Goal: Communication & Community: Participate in discussion

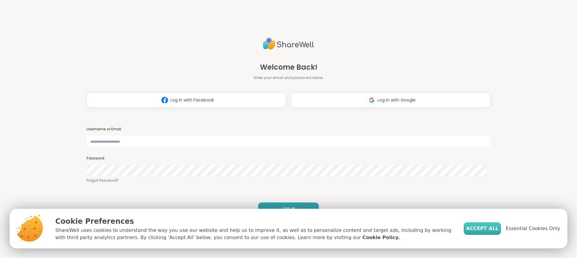
click at [480, 228] on span "Accept All" at bounding box center [482, 228] width 32 height 7
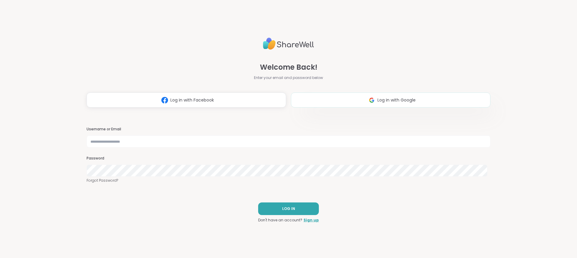
click at [406, 101] on span "Log in with Google" at bounding box center [396, 100] width 38 height 6
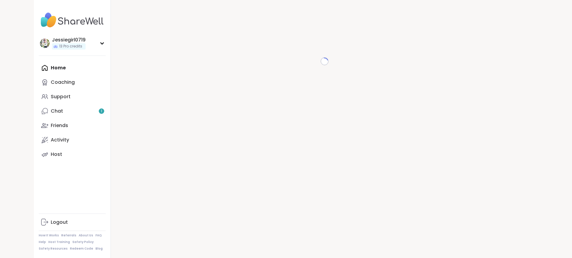
click at [39, 65] on div "Home Coaching Support Chat 1 Friends Activity Host" at bounding box center [72, 111] width 67 height 101
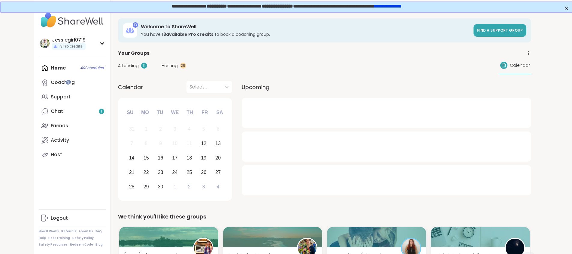
click at [118, 67] on div "Attending 11" at bounding box center [132, 65] width 29 height 6
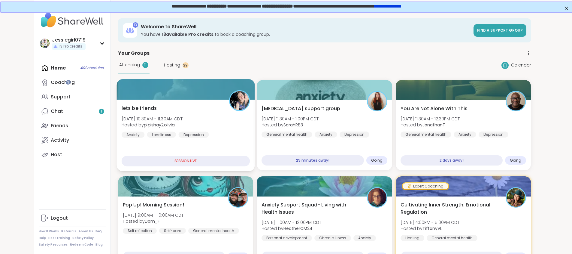
click at [122, 105] on span "lets be friends" at bounding box center [138, 108] width 35 height 7
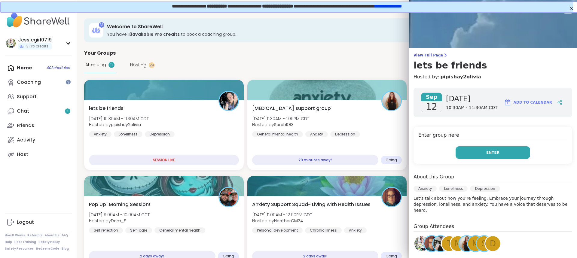
click at [507, 149] on button "Enter" at bounding box center [492, 152] width 74 height 13
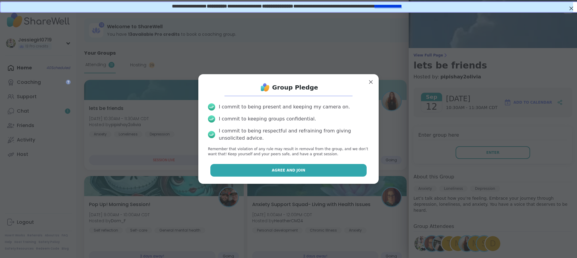
click at [314, 169] on button "Agree and Join" at bounding box center [288, 170] width 156 height 13
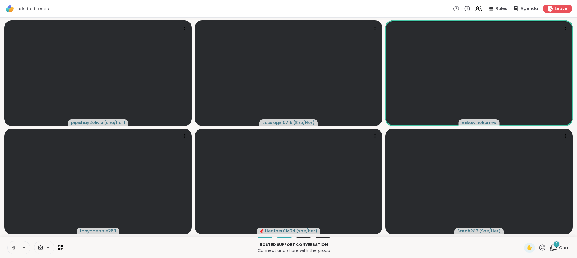
click at [549, 249] on icon at bounding box center [553, 248] width 8 height 8
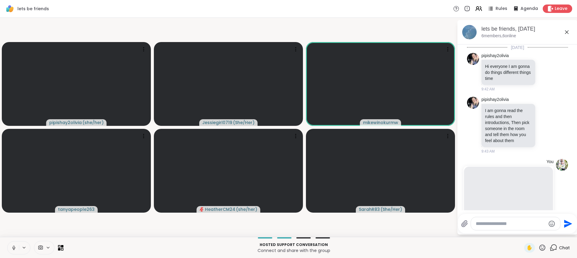
scroll to position [763, 0]
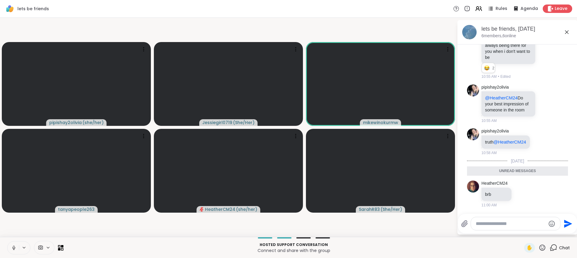
click at [492, 222] on textarea "Type your message" at bounding box center [510, 224] width 70 height 6
click at [494, 225] on textarea "Type your message" at bounding box center [510, 224] width 70 height 6
click at [496, 225] on textarea "Type your message" at bounding box center [510, 224] width 70 height 6
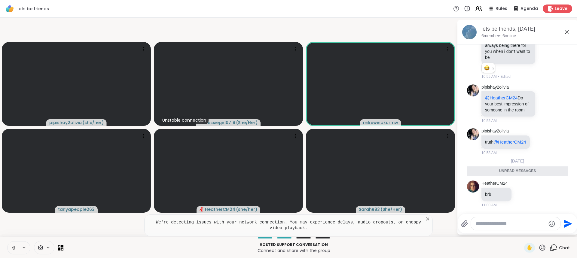
click at [501, 226] on textarea "Type your message" at bounding box center [510, 224] width 70 height 6
click at [500, 225] on textarea "Type your message" at bounding box center [510, 224] width 70 height 6
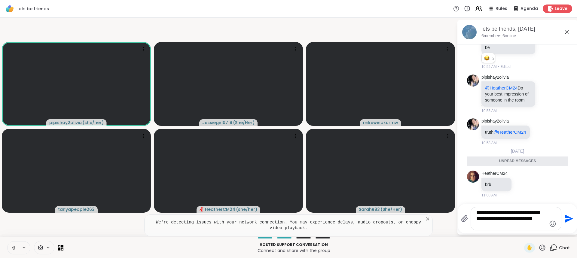
type textarea "**********"
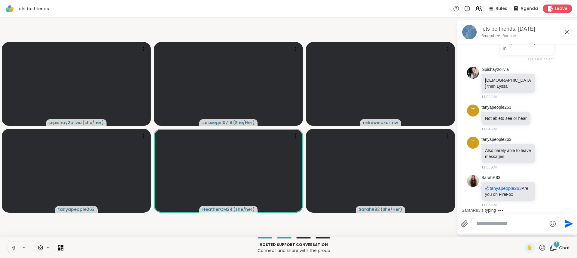
scroll to position [945, 0]
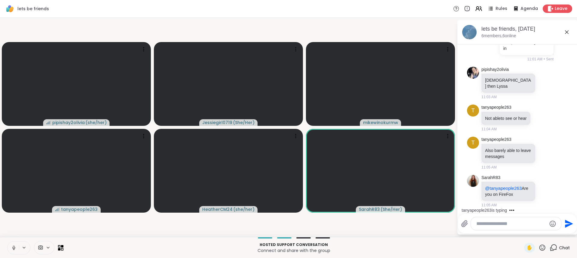
click at [15, 247] on icon at bounding box center [13, 247] width 5 height 5
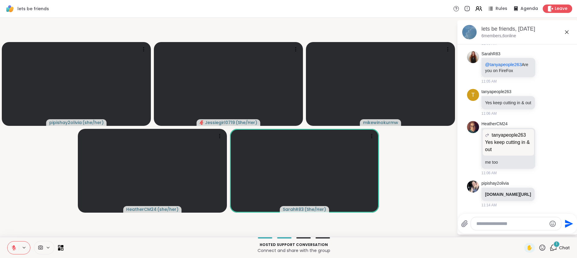
scroll to position [1092, 0]
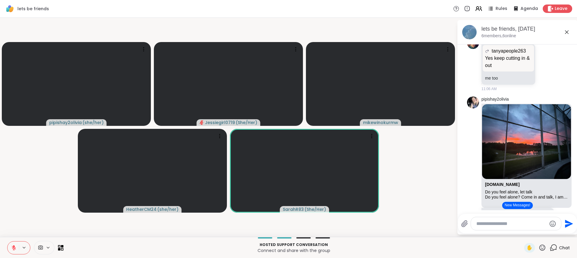
click at [515, 205] on button "New Messages!" at bounding box center [517, 205] width 30 height 7
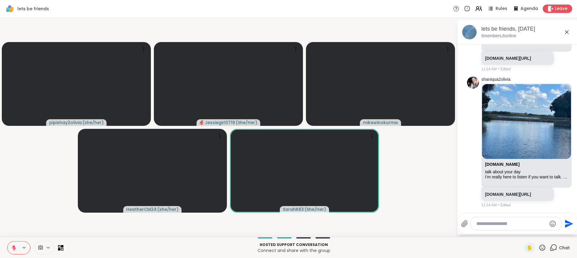
click at [12, 250] on icon at bounding box center [13, 247] width 5 height 5
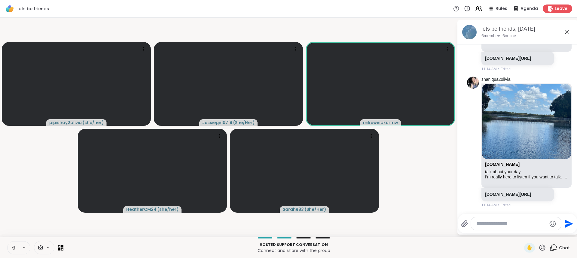
click at [35, 204] on video-player-container "pipishay2olivia ( she/her ) Jessiegirl0719 ( She/Her ) mikewinokurmw HeatherCM2…" at bounding box center [228, 127] width 449 height 214
click at [530, 223] on textarea "Type your message" at bounding box center [511, 224] width 70 height 6
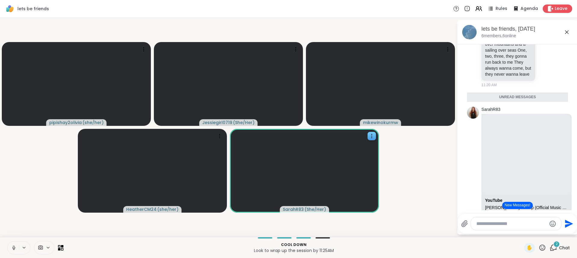
scroll to position [1720, 0]
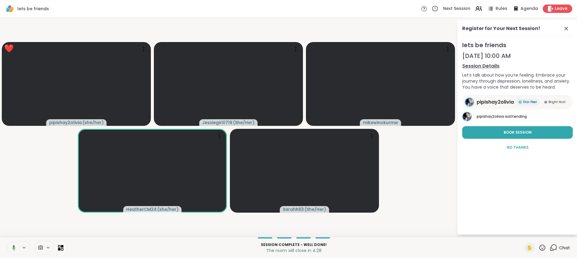
click at [551, 248] on icon at bounding box center [554, 247] width 6 height 5
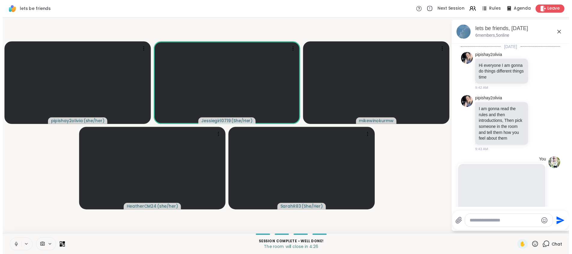
scroll to position [1860, 0]
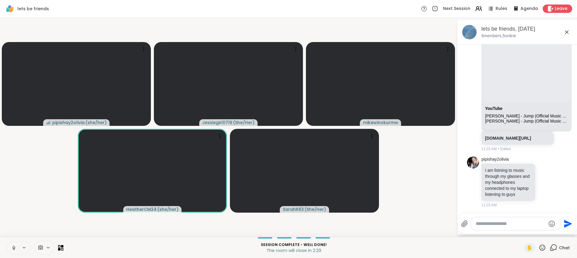
click at [486, 224] on textarea "Type your message" at bounding box center [510, 224] width 70 height 6
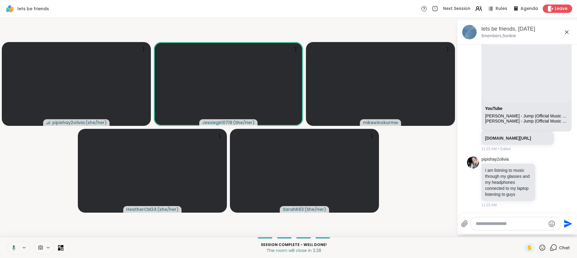
click at [486, 224] on textarea "Type your message" at bounding box center [510, 224] width 70 height 6
click at [491, 224] on textarea "Type your message" at bounding box center [510, 224] width 70 height 6
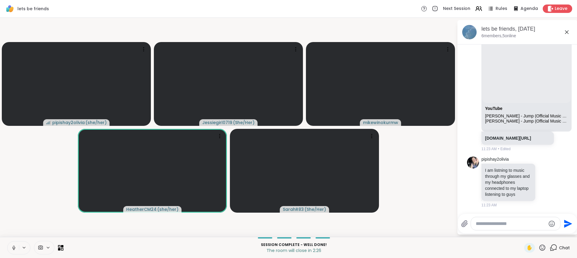
click at [491, 224] on textarea "Type your message" at bounding box center [510, 224] width 70 height 6
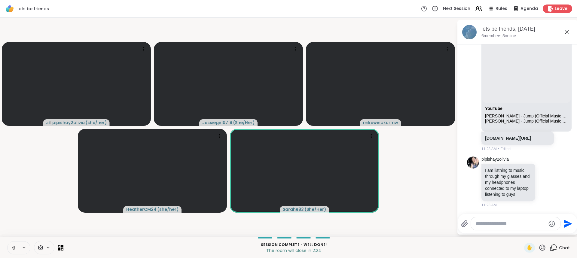
click at [491, 224] on textarea "Type your message" at bounding box center [510, 224] width 70 height 6
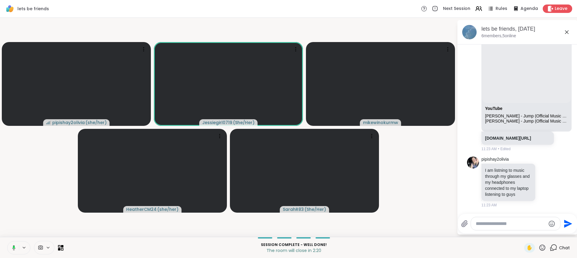
click at [491, 224] on textarea "Type your message" at bounding box center [510, 224] width 70 height 6
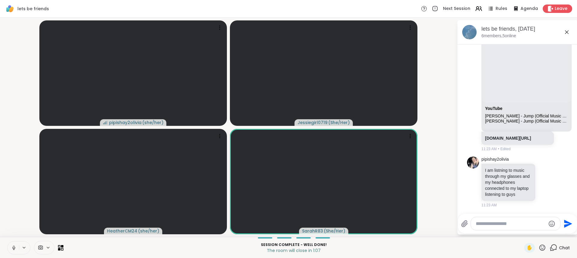
click at [500, 227] on div at bounding box center [515, 223] width 89 height 13
click at [501, 224] on textarea "Type your message" at bounding box center [510, 224] width 70 height 6
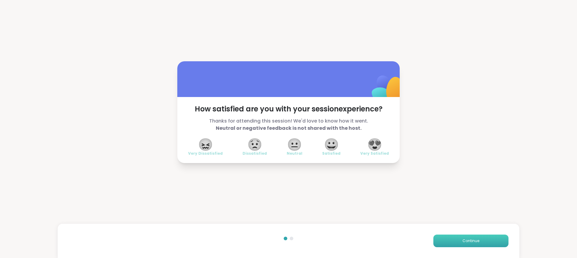
click at [447, 240] on button "Continue" at bounding box center [470, 241] width 75 height 13
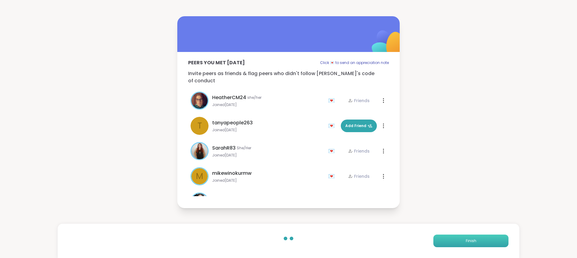
click at [447, 240] on button "Finish" at bounding box center [470, 241] width 75 height 13
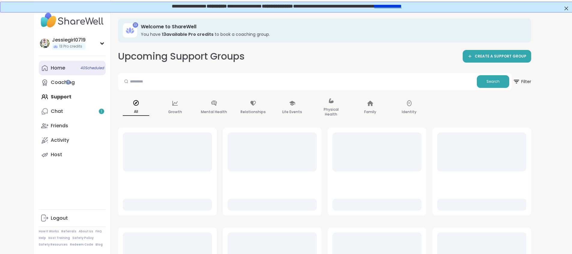
click at [51, 67] on div "Home 40 Scheduled" at bounding box center [58, 68] width 14 height 7
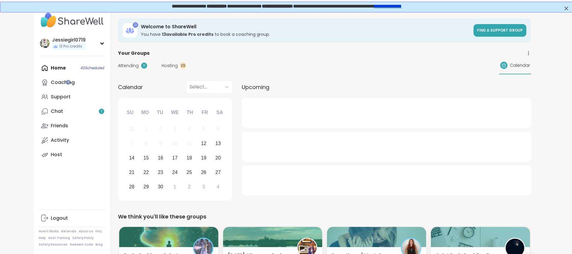
click at [118, 65] on span "Attending" at bounding box center [128, 65] width 21 height 6
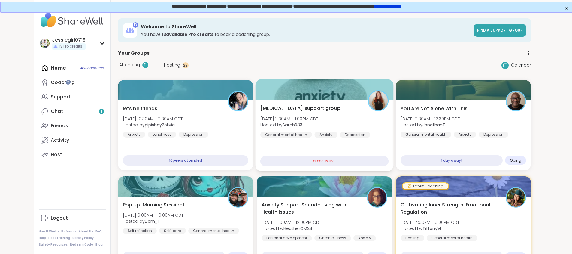
click at [330, 124] on div "[MEDICAL_DATA] support group [DATE] 11:30AM - 1:00PM CDT Hosted by SarahR83 Gen…" at bounding box center [324, 121] width 128 height 33
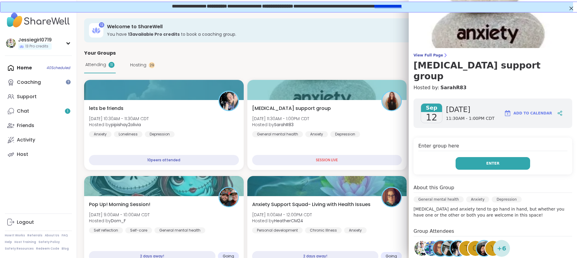
click at [475, 157] on button "Enter" at bounding box center [492, 163] width 74 height 13
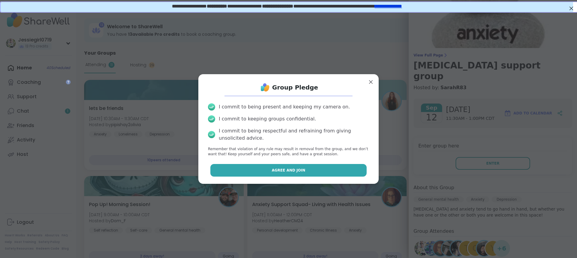
click at [286, 170] on span "Agree and Join" at bounding box center [289, 170] width 34 height 5
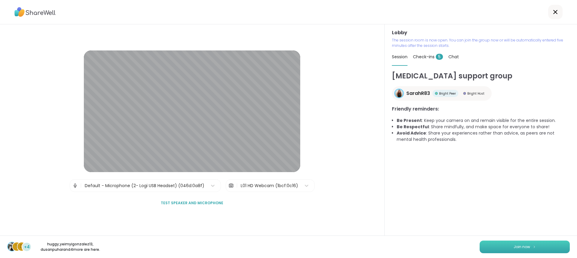
click at [501, 247] on button "Join now" at bounding box center [524, 247] width 90 height 13
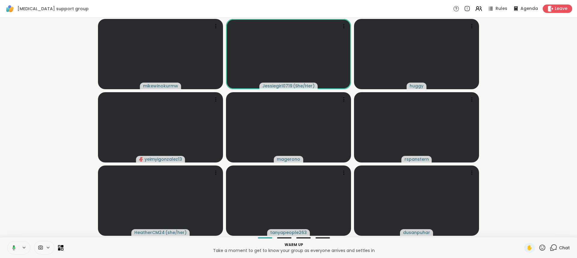
click at [549, 248] on icon at bounding box center [553, 248] width 8 height 8
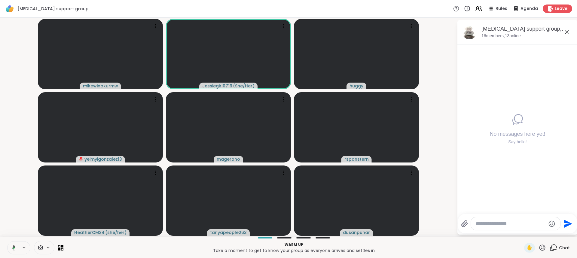
click at [502, 225] on textarea "Type your message" at bounding box center [510, 224] width 70 height 6
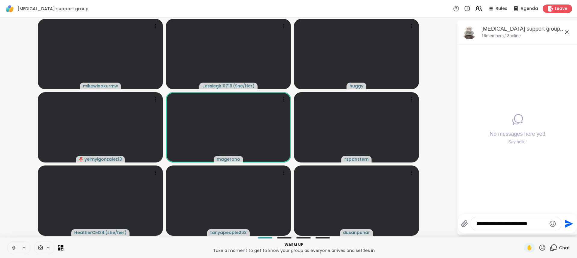
type textarea "**********"
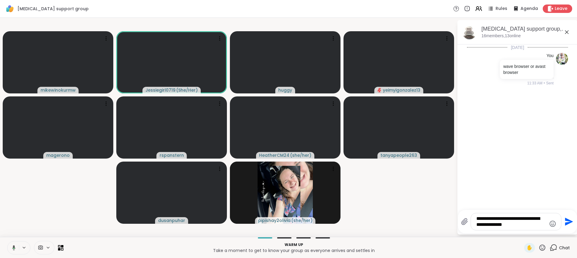
type textarea "**********"
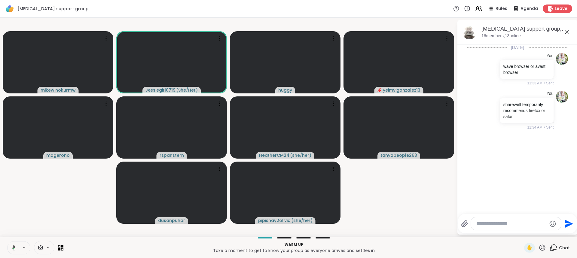
click at [15, 248] on icon at bounding box center [12, 247] width 5 height 5
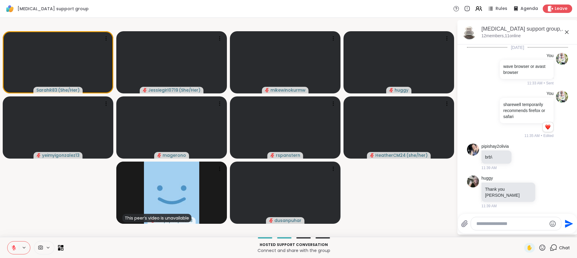
click at [172, 14] on div "[MEDICAL_DATA] support group Rules Agenda Leave" at bounding box center [288, 9] width 577 height 18
click at [516, 227] on div at bounding box center [516, 223] width 90 height 13
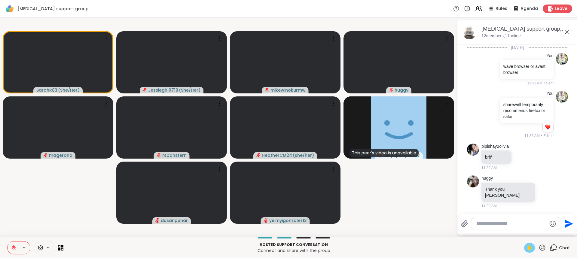
click at [526, 248] on span "✋" at bounding box center [529, 247] width 6 height 7
click at [538, 249] on icon at bounding box center [542, 248] width 8 height 8
click at [535, 233] on span "👍" at bounding box center [538, 231] width 6 height 7
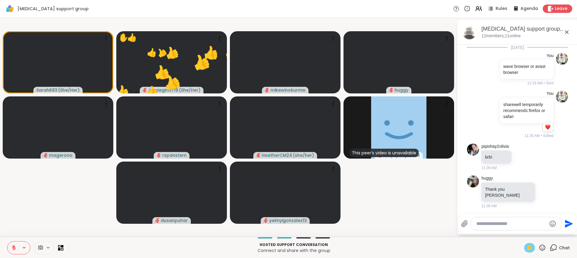
click at [529, 247] on div "✋" at bounding box center [529, 248] width 11 height 10
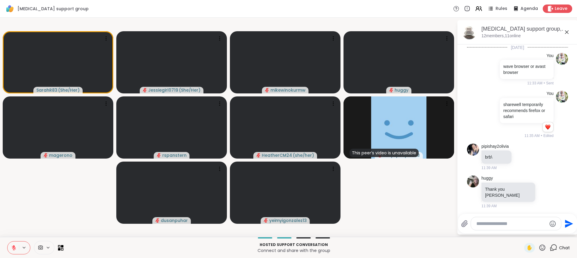
click at [540, 245] on icon at bounding box center [542, 248] width 8 height 8
click at [535, 230] on span "👍" at bounding box center [538, 231] width 6 height 7
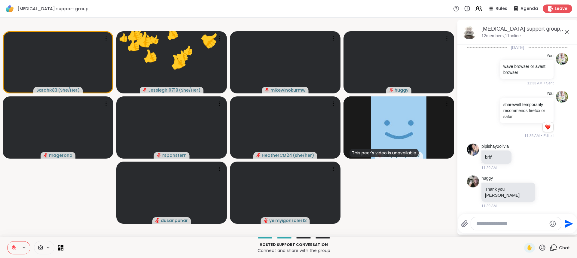
click at [538, 247] on icon at bounding box center [542, 248] width 8 height 8
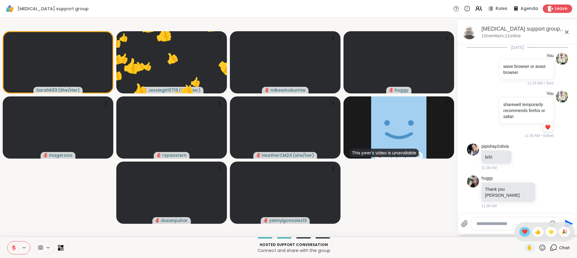
click at [521, 230] on span "❤️" at bounding box center [524, 231] width 6 height 7
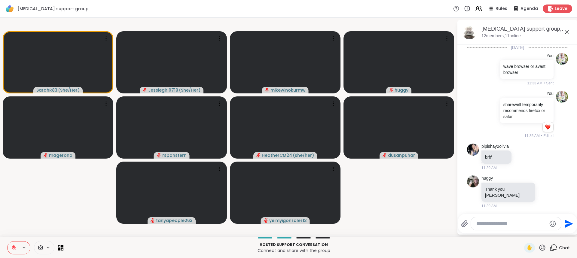
click at [496, 220] on div at bounding box center [516, 223] width 90 height 13
click at [497, 224] on textarea "Type your message" at bounding box center [511, 224] width 70 height 6
click at [492, 221] on textarea "Type your message" at bounding box center [511, 224] width 70 height 6
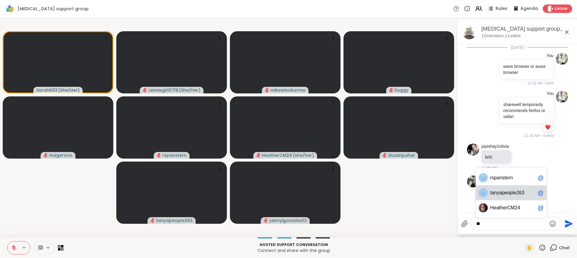
click at [499, 192] on span "anyapeople263" at bounding box center [507, 193] width 33 height 6
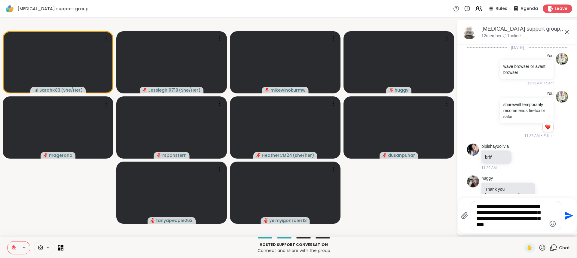
scroll to position [73, 0]
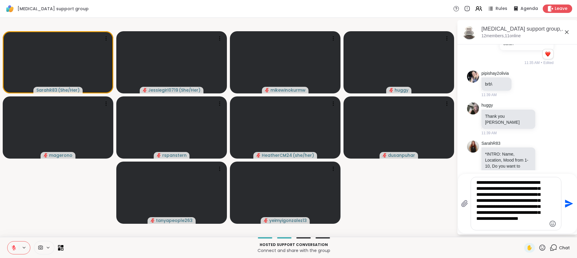
type textarea "**********"
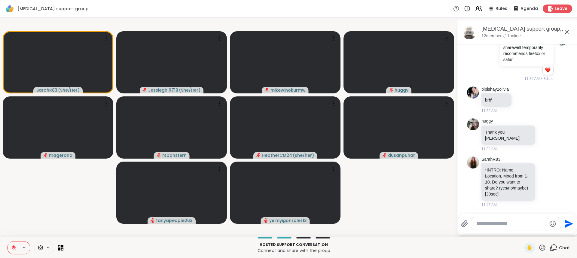
scroll to position [161, 0]
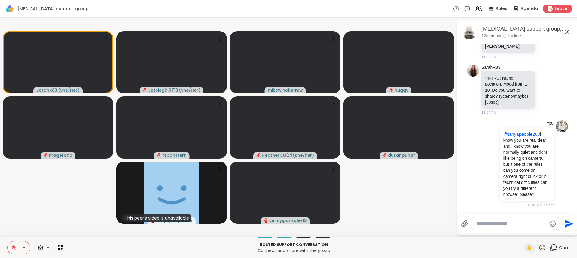
click at [75, 207] on video-player-container "SarahR83 ( She/Her ) Jessiegirl0719 ( She/Her ) mikewinokurmw [PERSON_NAME] rsp…" at bounding box center [228, 127] width 449 height 214
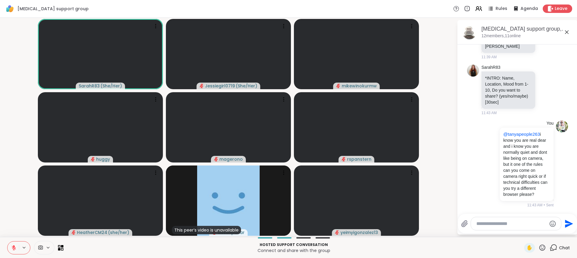
click at [498, 224] on textarea "Type your message" at bounding box center [511, 224] width 70 height 6
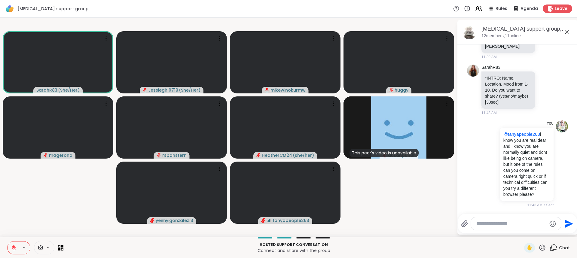
click at [508, 225] on textarea "Type your message" at bounding box center [511, 224] width 70 height 6
click at [501, 226] on textarea "Type your message" at bounding box center [511, 224] width 70 height 6
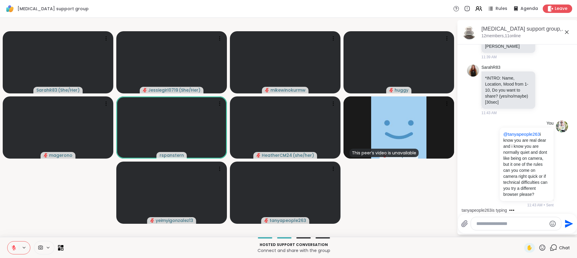
click at [517, 224] on textarea "Type your message" at bounding box center [511, 224] width 70 height 6
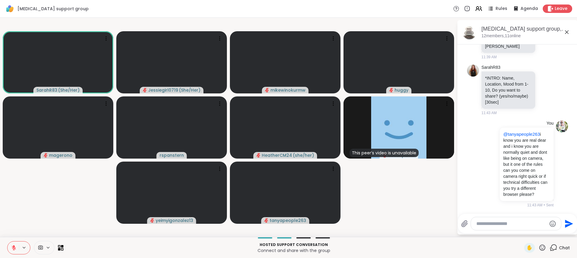
click at [512, 226] on textarea "Type your message" at bounding box center [511, 224] width 70 height 6
click at [487, 223] on textarea "Type your message" at bounding box center [511, 224] width 70 height 6
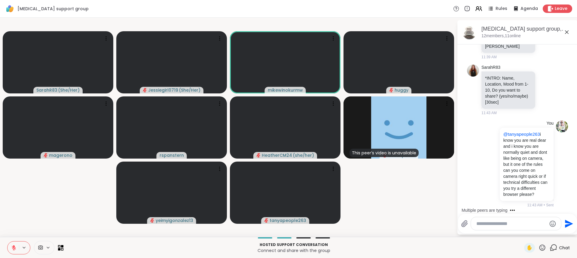
click at [507, 224] on textarea "Type your message" at bounding box center [511, 224] width 70 height 6
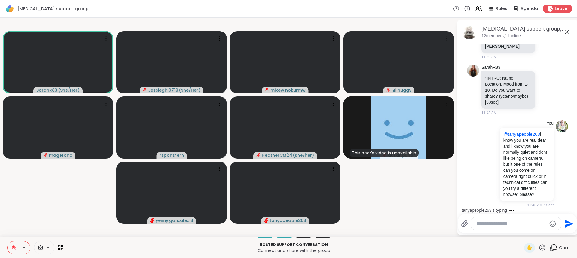
click at [17, 249] on button at bounding box center [13, 247] width 11 height 13
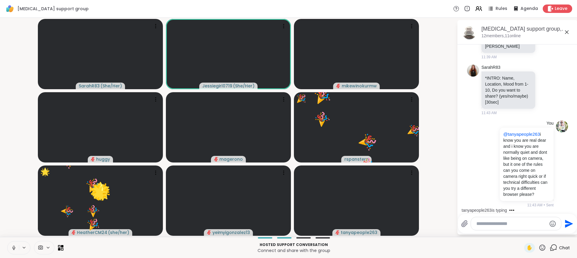
click at [478, 221] on textarea "Type your message" at bounding box center [511, 224] width 70 height 6
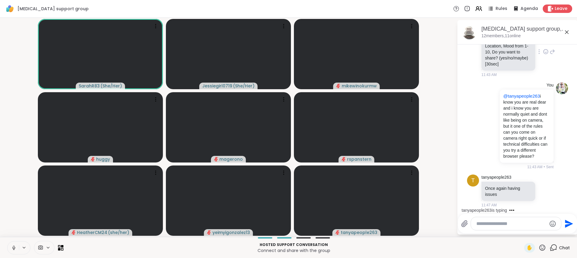
scroll to position [237, 0]
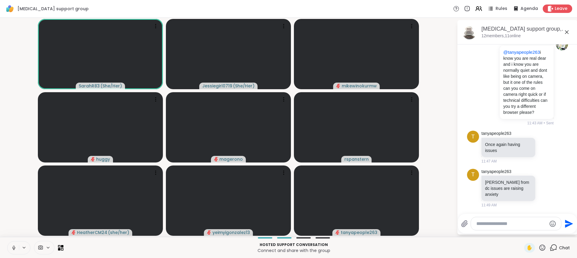
click at [494, 223] on textarea "Type your message" at bounding box center [511, 224] width 70 height 6
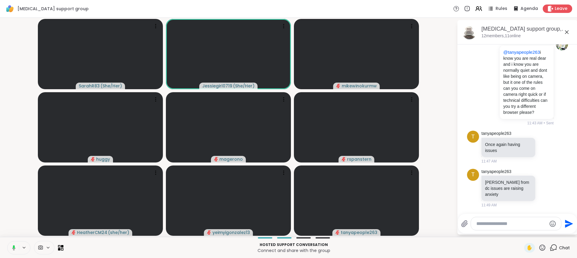
click at [490, 224] on textarea "Type your message" at bounding box center [511, 224] width 70 height 6
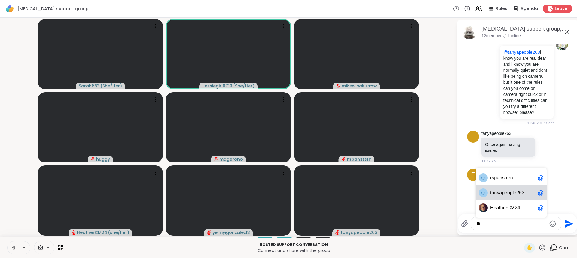
click at [500, 193] on span "anyapeople263" at bounding box center [507, 193] width 33 height 6
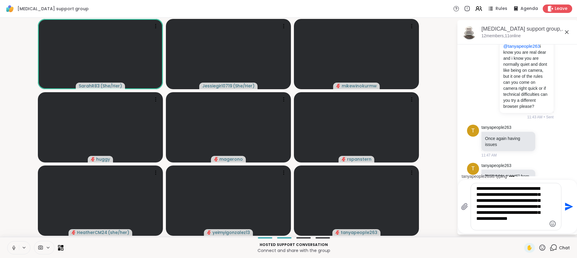
type textarea "**********"
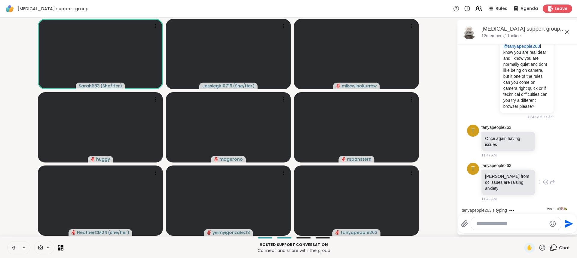
scroll to position [323, 0]
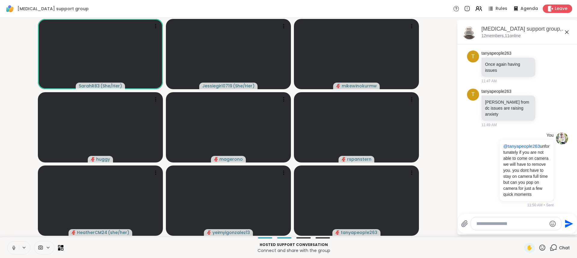
click at [18, 248] on button at bounding box center [13, 247] width 11 height 13
click at [497, 225] on textarea "Type your message" at bounding box center [511, 224] width 70 height 6
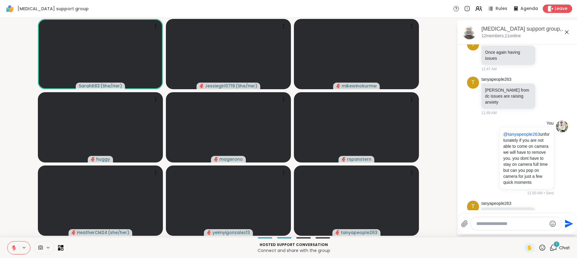
scroll to position [361, 0]
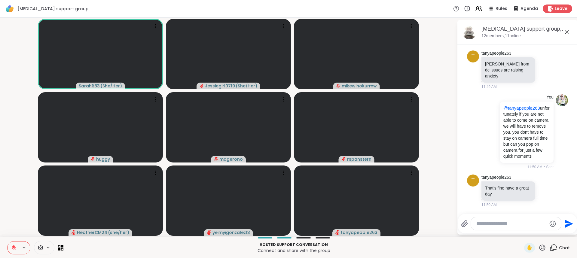
click at [504, 225] on textarea "Type your message" at bounding box center [511, 224] width 70 height 6
click at [495, 227] on div at bounding box center [516, 223] width 90 height 13
click at [492, 224] on textarea "Type your message" at bounding box center [511, 224] width 70 height 6
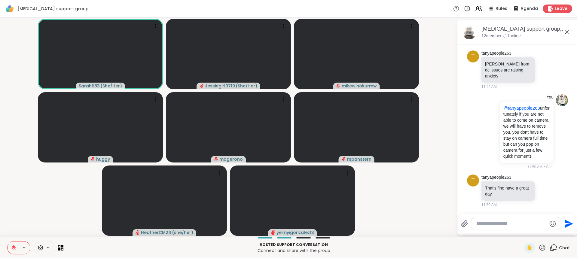
click at [489, 222] on textarea "Type your message" at bounding box center [511, 224] width 70 height 6
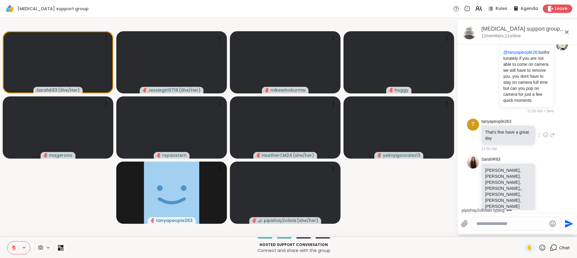
scroll to position [472, 0]
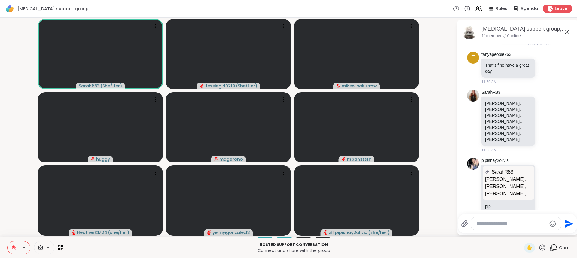
click at [502, 226] on textarea "Type your message" at bounding box center [511, 224] width 70 height 6
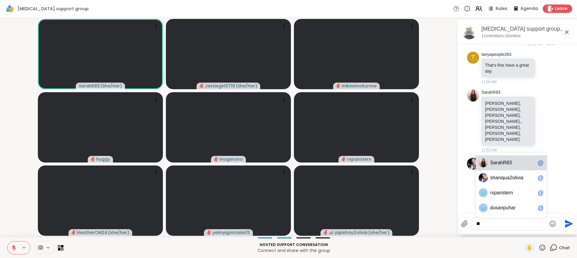
click at [500, 163] on span "arahR83" at bounding box center [502, 163] width 18 height 6
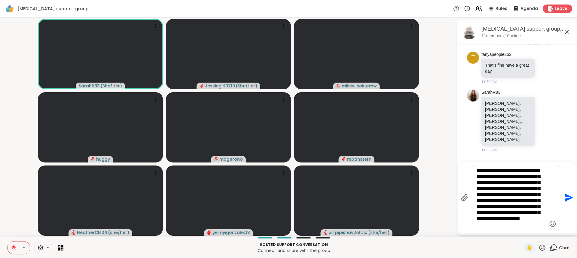
scroll to position [6, 0]
type textarea "**********"
click at [565, 200] on icon "Send" at bounding box center [569, 198] width 8 height 8
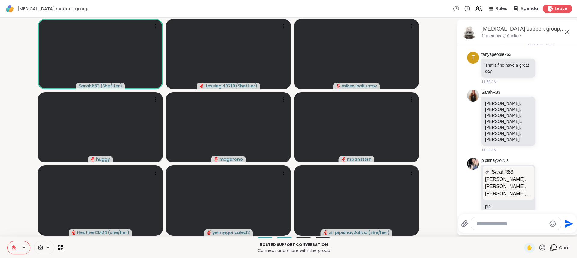
scroll to position [594, 0]
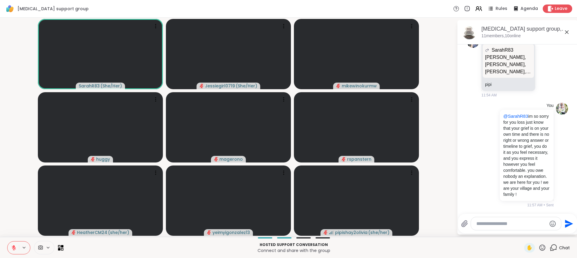
click at [497, 222] on textarea "Type your message" at bounding box center [511, 224] width 70 height 6
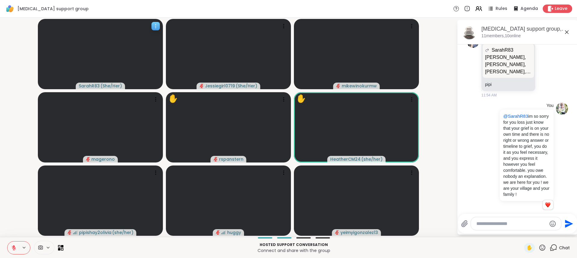
scroll to position [603, 0]
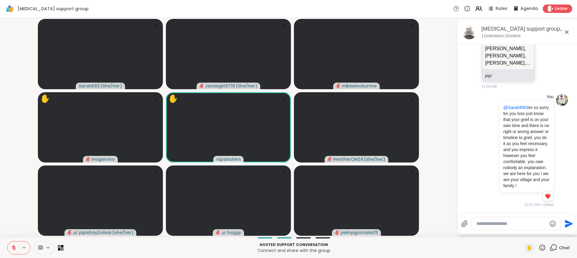
click at [508, 223] on textarea "Type your message" at bounding box center [511, 224] width 70 height 6
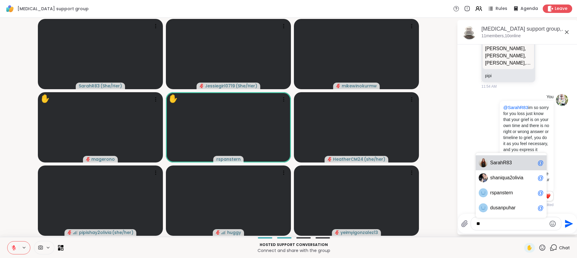
click at [506, 163] on span "arahR83" at bounding box center [502, 163] width 18 height 6
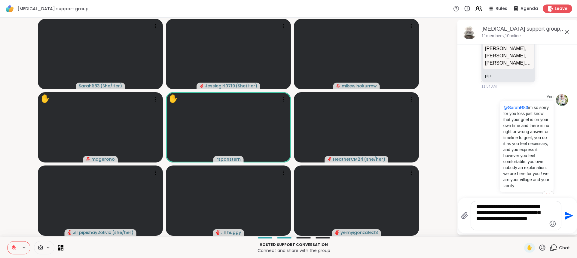
type textarea "**********"
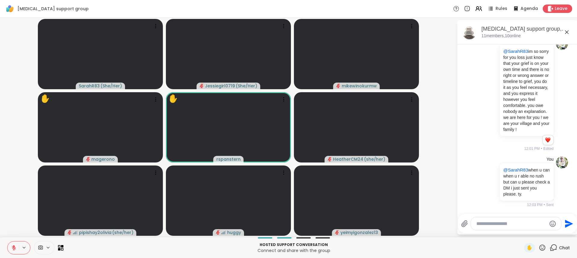
click at [511, 219] on div at bounding box center [516, 223] width 90 height 13
click at [511, 222] on textarea "Type your message" at bounding box center [511, 224] width 70 height 6
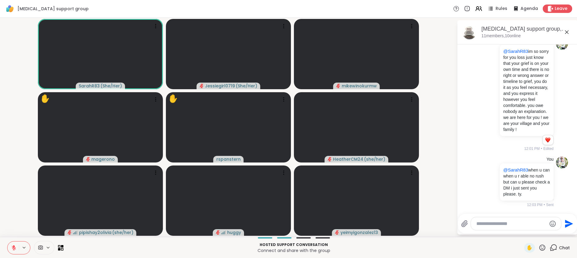
click at [511, 223] on textarea "Type your message" at bounding box center [511, 224] width 70 height 6
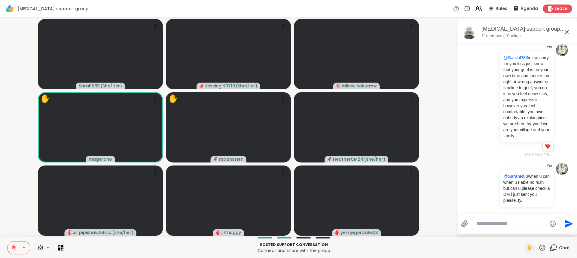
scroll to position [659, 0]
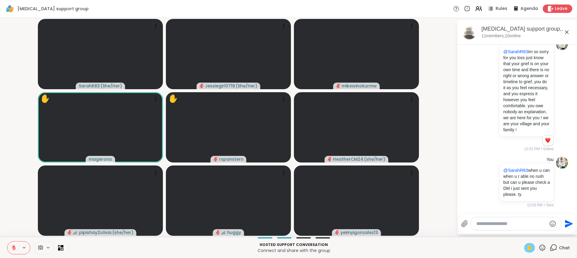
click at [527, 249] on span "✋" at bounding box center [529, 247] width 6 height 7
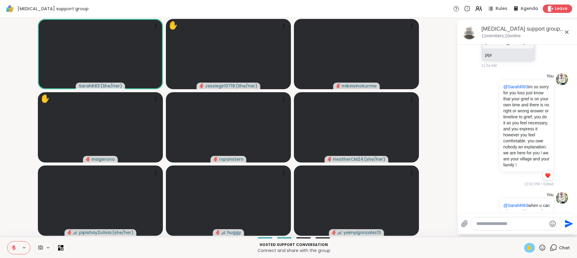
scroll to position [628, 0]
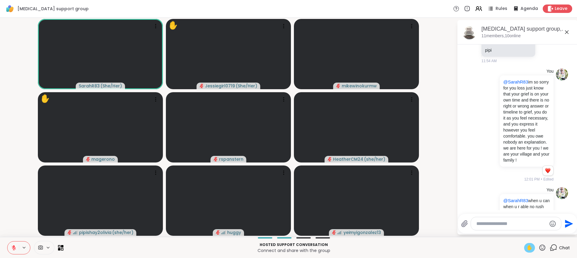
click at [11, 249] on icon at bounding box center [13, 247] width 5 height 5
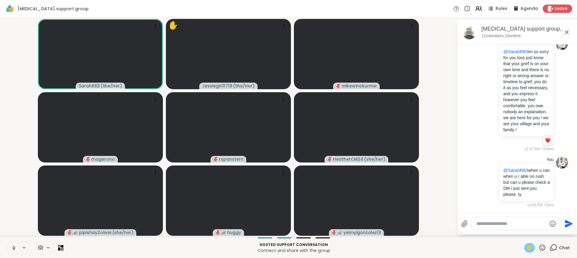
click at [17, 244] on button at bounding box center [13, 247] width 11 height 13
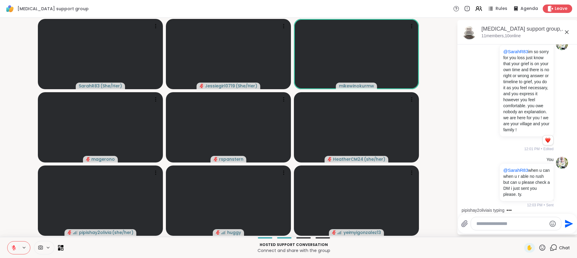
scroll to position [703, 0]
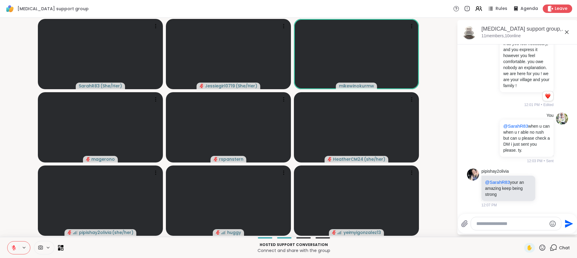
click at [508, 221] on textarea "Type your message" at bounding box center [511, 224] width 70 height 6
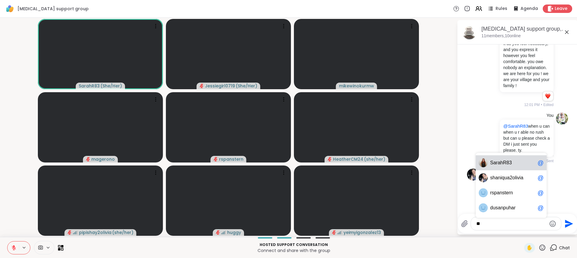
click at [503, 165] on span "arahR83" at bounding box center [502, 163] width 18 height 6
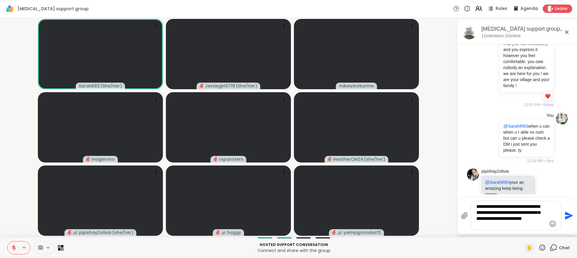
type textarea "**********"
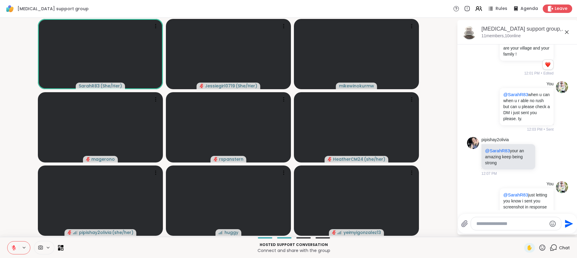
scroll to position [765, 0]
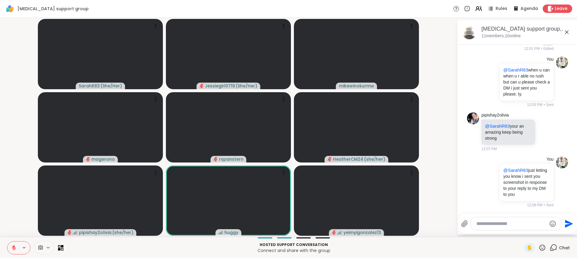
click at [493, 222] on textarea "Type your message" at bounding box center [511, 224] width 70 height 6
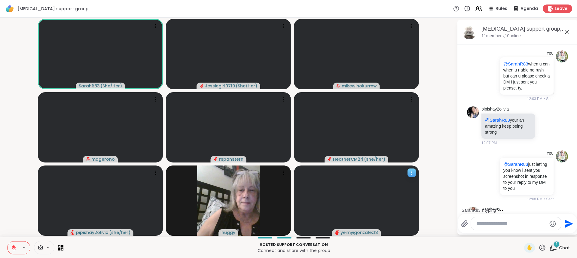
scroll to position [803, 0]
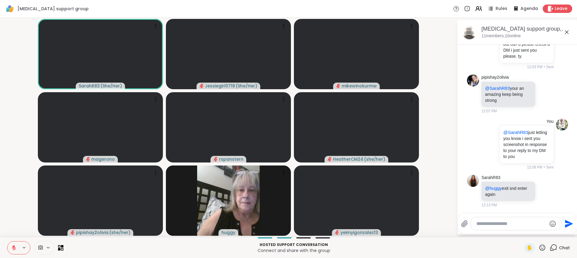
click at [15, 246] on icon at bounding box center [13, 247] width 5 height 5
click at [509, 222] on textarea "Type your message" at bounding box center [511, 224] width 70 height 6
click at [506, 221] on textarea "Type your message" at bounding box center [511, 224] width 70 height 6
click at [526, 245] on span "✋" at bounding box center [529, 247] width 6 height 7
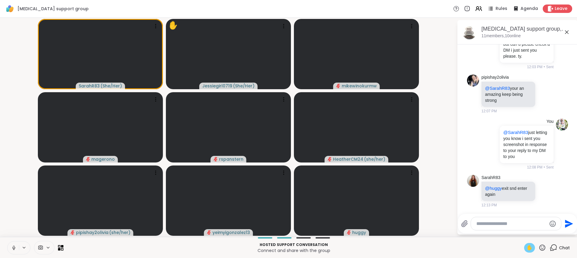
click at [12, 247] on icon at bounding box center [13, 247] width 5 height 5
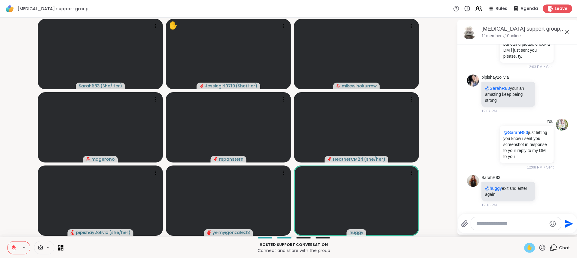
click at [485, 222] on textarea "Type your message" at bounding box center [511, 224] width 70 height 6
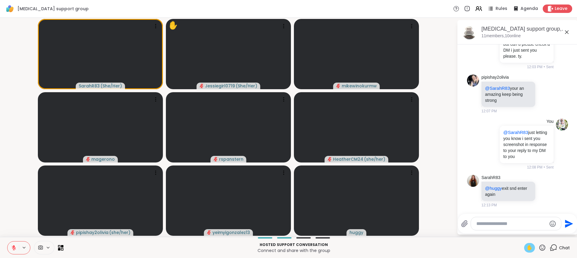
click at [485, 223] on textarea "Type your message" at bounding box center [511, 224] width 70 height 6
click at [492, 223] on textarea "Type your message" at bounding box center [511, 224] width 70 height 6
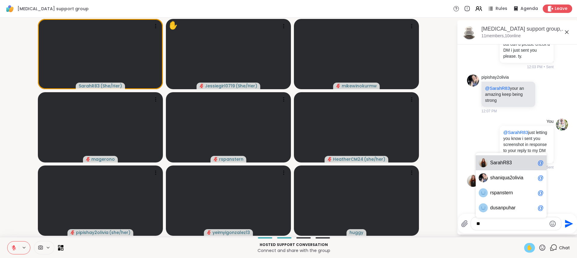
click at [503, 164] on span "arahR83" at bounding box center [502, 163] width 18 height 6
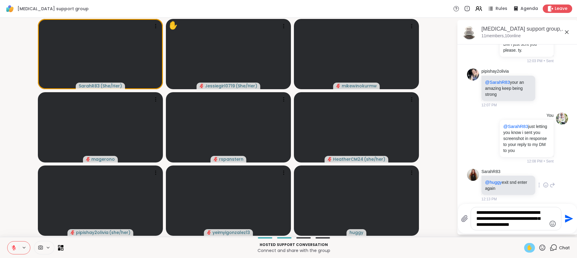
type textarea "**********"
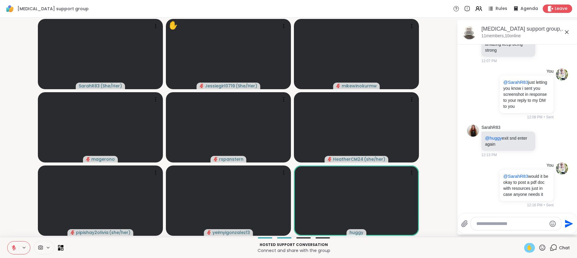
click at [526, 245] on span "✋" at bounding box center [529, 247] width 6 height 7
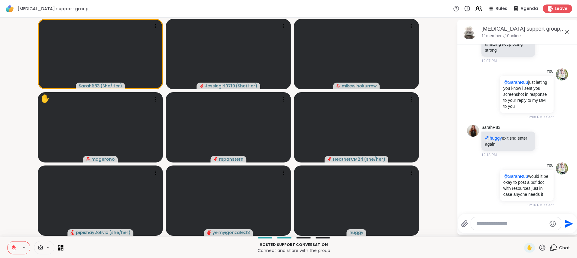
click at [509, 225] on textarea "Type your message" at bounding box center [511, 224] width 70 height 6
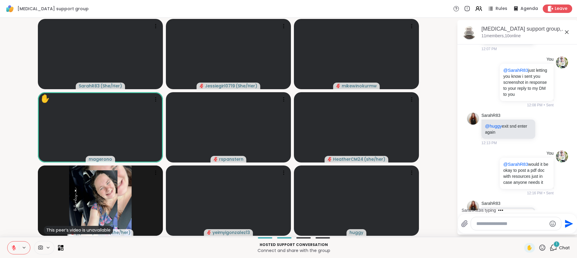
scroll to position [938, 0]
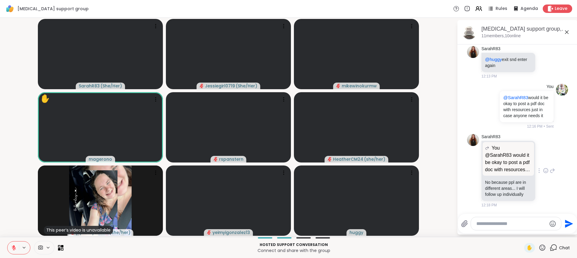
click at [549, 172] on icon at bounding box center [551, 170] width 5 height 7
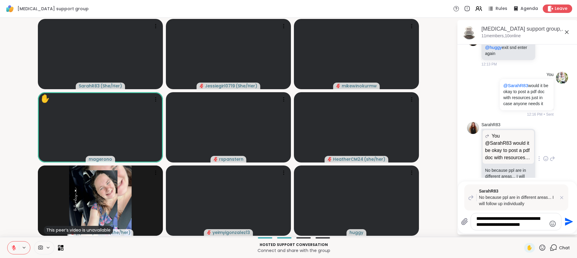
type textarea "**********"
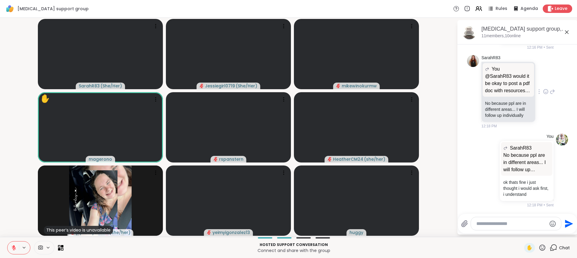
scroll to position [1049, 0]
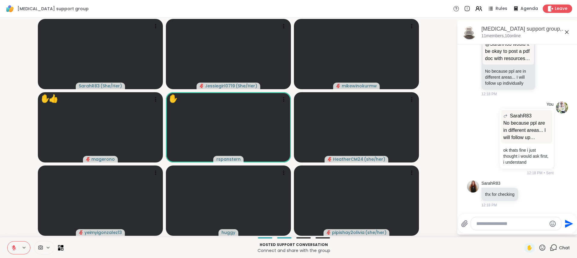
click at [498, 223] on textarea "Type your message" at bounding box center [511, 224] width 70 height 6
click at [560, 8] on span "Leave" at bounding box center [560, 9] width 13 height 6
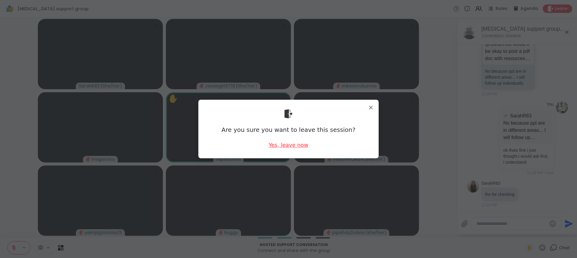
click at [297, 147] on div "Yes, leave now" at bounding box center [289, 145] width 40 height 8
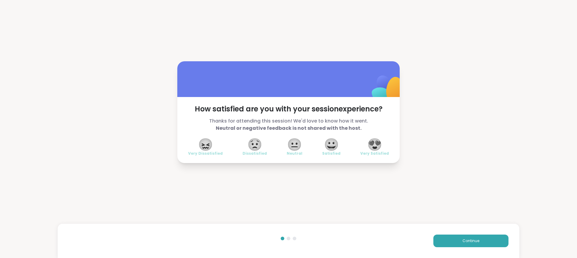
click at [370, 142] on span "😍" at bounding box center [374, 144] width 15 height 11
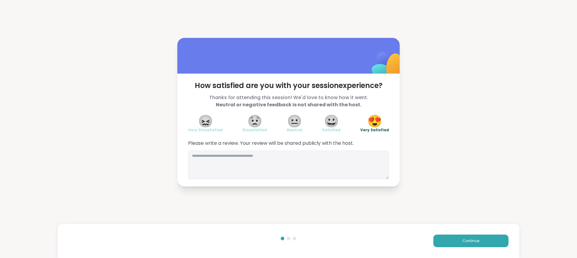
click at [455, 248] on div "Continue" at bounding box center [288, 241] width 461 height 34
click at [453, 240] on button "Continue" at bounding box center [470, 241] width 75 height 13
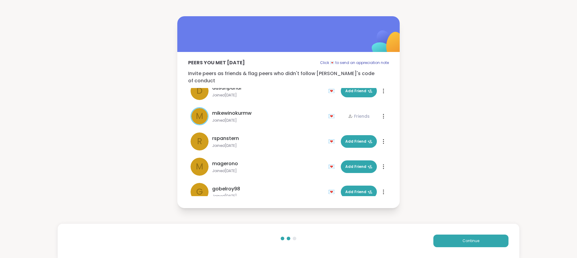
scroll to position [114, 0]
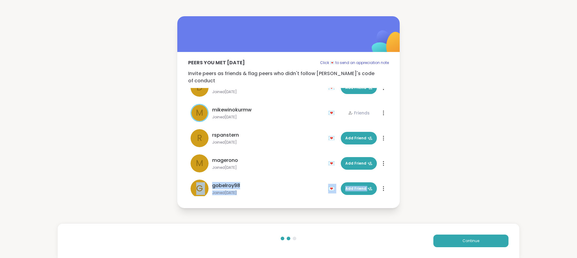
drag, startPoint x: 381, startPoint y: 170, endPoint x: 381, endPoint y: 173, distance: 3.3
click at [381, 173] on ul "HeatherCM24 she/her Joined [DATE] 💌 Friends 💌 Friends huggy Joined [DATE] 💌 Fri…" at bounding box center [288, 142] width 201 height 108
click at [233, 106] on span "mikewinokurmw" at bounding box center [231, 109] width 39 height 7
click at [196, 107] on span "m" at bounding box center [199, 113] width 7 height 13
click at [383, 111] on icon at bounding box center [383, 113] width 1 height 5
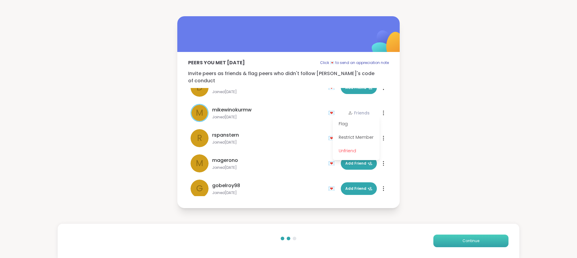
click at [472, 243] on span "Continue" at bounding box center [470, 240] width 17 height 5
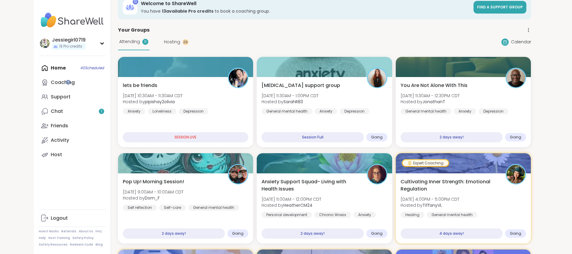
scroll to position [22, 0]
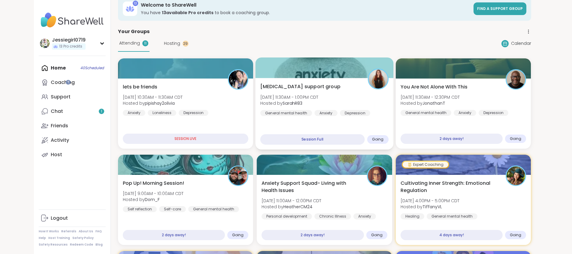
click at [354, 95] on div "Depression & Anxiety support group Fri, Sep 12 | 11:30AM - 1:00PM CDT Hosted by…" at bounding box center [324, 99] width 128 height 33
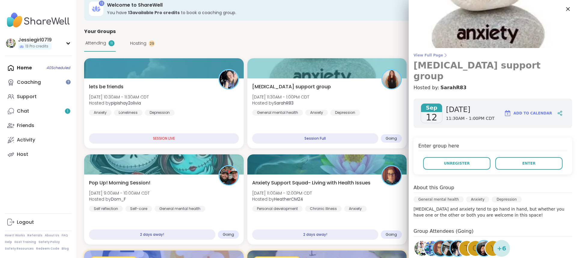
click at [427, 54] on span "View Full Page" at bounding box center [492, 55] width 159 height 5
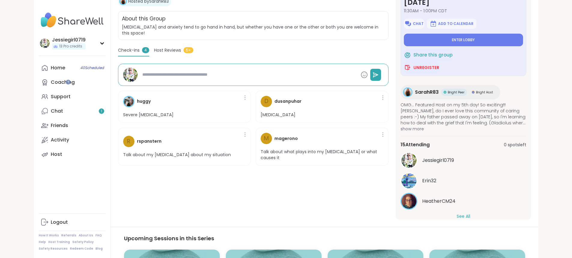
scroll to position [116, 0]
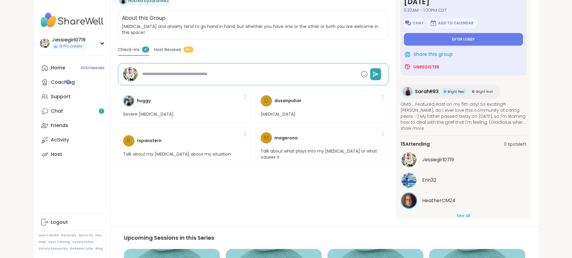
click at [470, 214] on button "See All" at bounding box center [464, 216] width 14 height 6
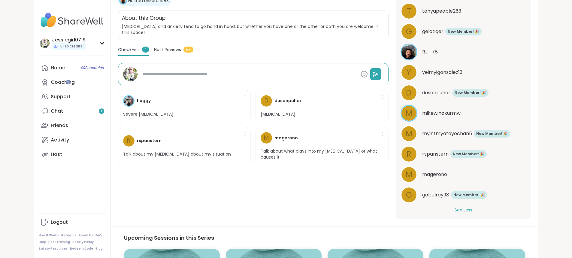
scroll to position [254, 0]
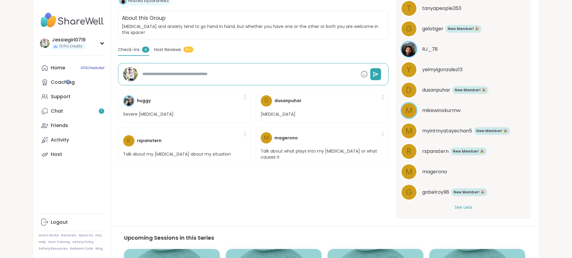
type textarea "*"
drag, startPoint x: 560, startPoint y: 202, endPoint x: 560, endPoint y: 187, distance: 14.7
click at [531, 187] on div "in 2 minutes Friday, Sep 12 11:30AM - 1:00PM CDT Chat Add to Calendar Enter lob…" at bounding box center [463, 94] width 135 height 249
click at [531, 195] on div "in 2 minutes Friday, Sep 12 11:30AM - 1:00PM CDT Chat Add to Calendar Enter lob…" at bounding box center [463, 94] width 135 height 249
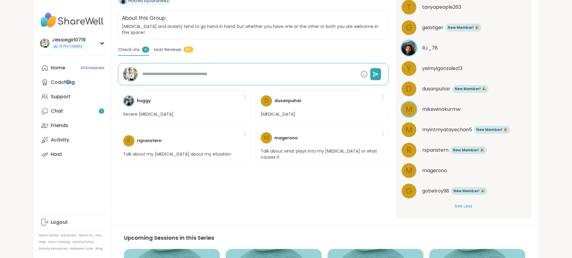
scroll to position [250, 0]
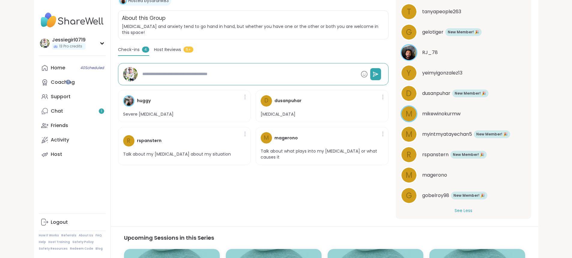
click at [531, 198] on div "in 2 minutes Friday, Sep 12 11:30AM - 1:00PM CDT Chat Add to Calendar Enter lob…" at bounding box center [463, 94] width 135 height 249
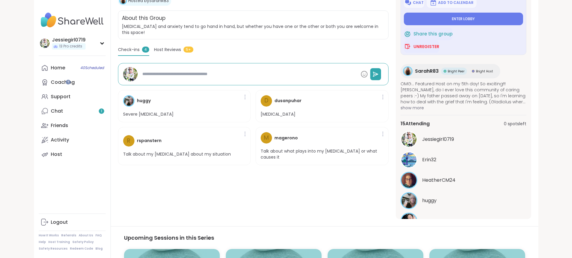
scroll to position [0, 0]
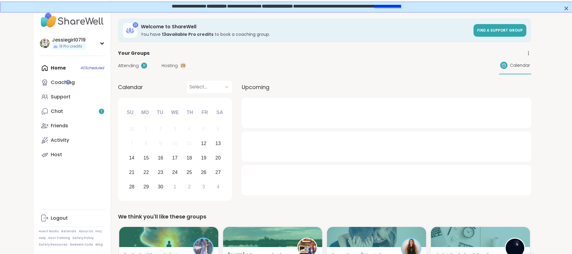
click at [118, 66] on span "Attending" at bounding box center [128, 65] width 21 height 6
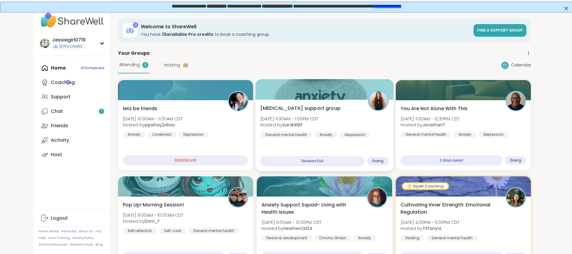
click at [345, 114] on div "[MEDICAL_DATA] support group [DATE] 11:30AM - 1:00PM CDT Hosted by SarahR83 Gen…" at bounding box center [324, 121] width 128 height 33
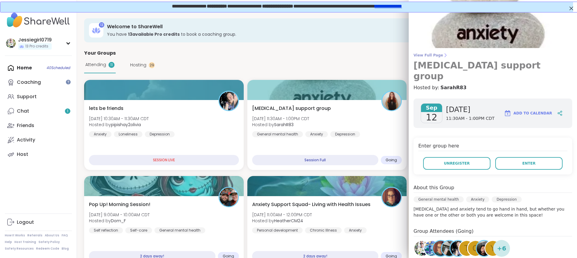
click at [427, 56] on span "View Full Page" at bounding box center [492, 55] width 159 height 5
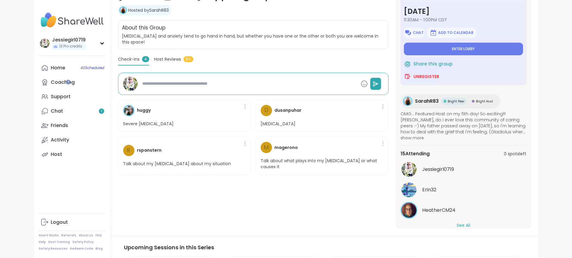
scroll to position [109, 0]
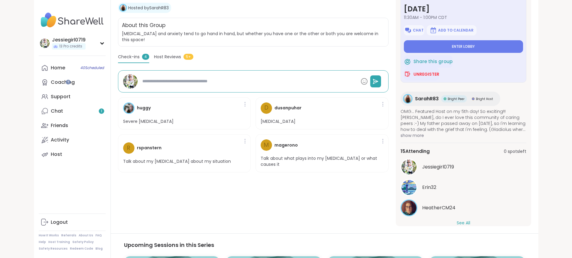
click at [480, 220] on div "Jessiegirl0719 Erin32 HeatherCM24 See All" at bounding box center [464, 193] width 126 height 68
click at [470, 222] on button "See All" at bounding box center [464, 223] width 14 height 6
type textarea "*"
drag, startPoint x: 560, startPoint y: 92, endPoint x: 558, endPoint y: 120, distance: 27.7
click at [531, 120] on div "in 1 minute Friday, Sep 12 11:30AM - 1:00PM CDT Chat Add to Calendar Enter lobb…" at bounding box center [463, 101] width 135 height 249
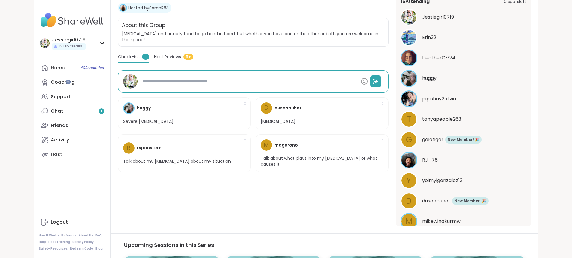
scroll to position [0, 0]
